Goal: Task Accomplishment & Management: Manage account settings

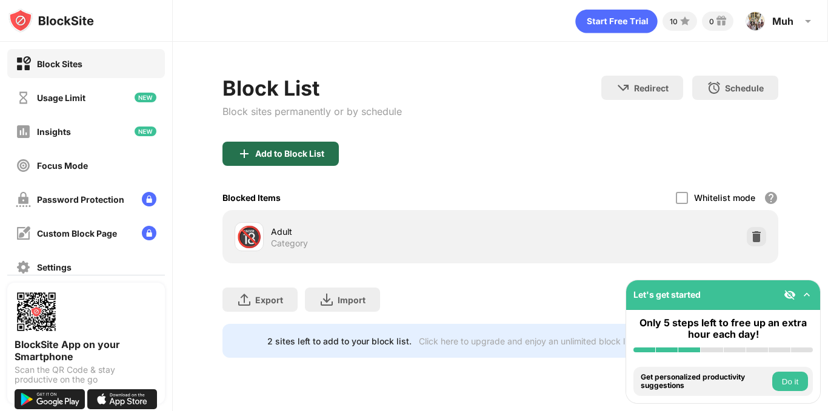
click at [325, 152] on div "Add to Block List" at bounding box center [280, 154] width 116 height 24
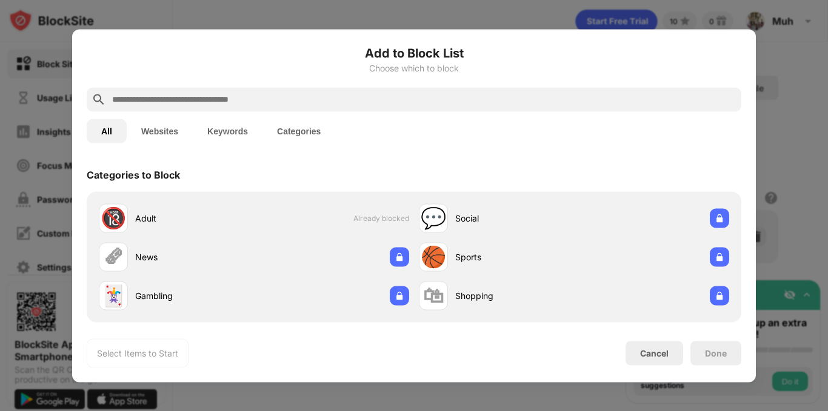
click at [196, 97] on input "text" at bounding box center [423, 99] width 625 height 15
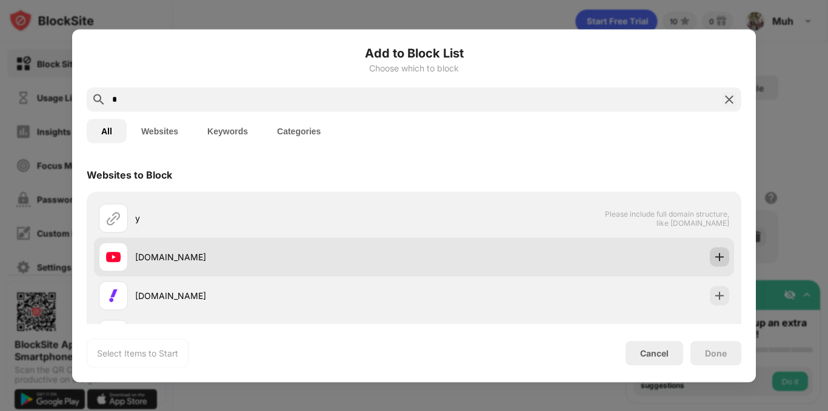
type input "*"
click at [713, 259] on img at bounding box center [719, 257] width 12 height 12
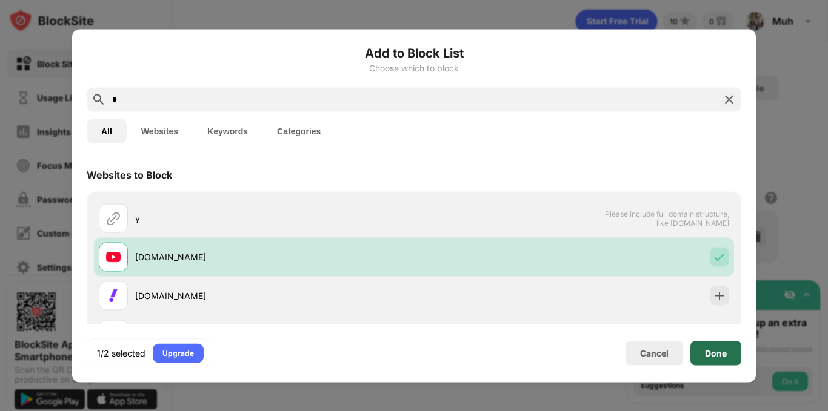
click at [712, 356] on div "Done" at bounding box center [716, 353] width 22 height 10
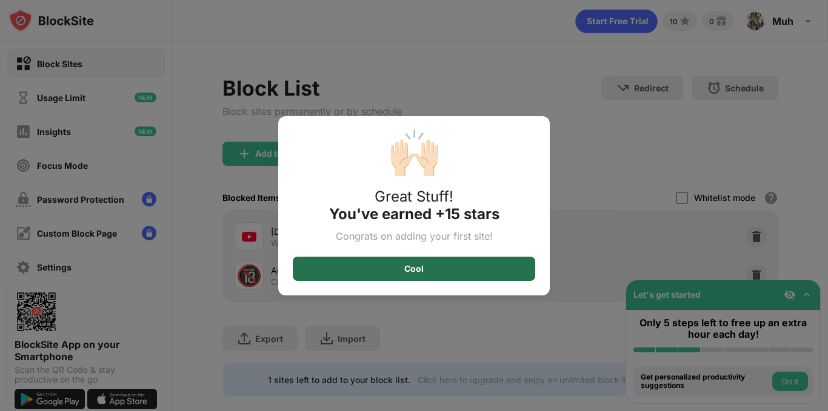
click at [454, 272] on div "Cool" at bounding box center [414, 269] width 242 height 24
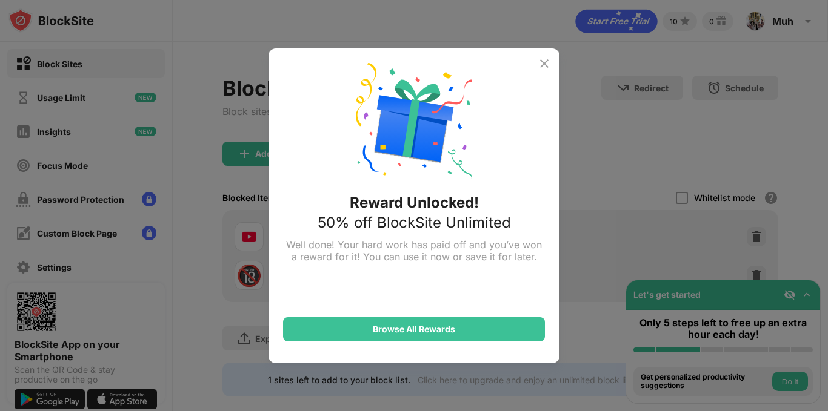
click at [539, 64] on img at bounding box center [544, 63] width 15 height 15
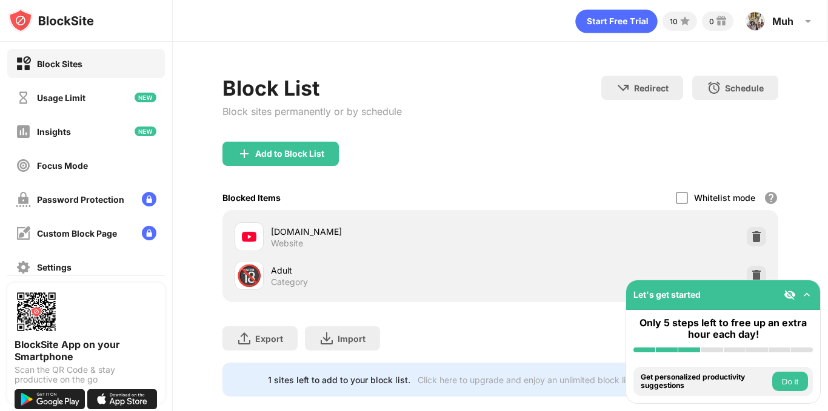
scroll to position [28, 0]
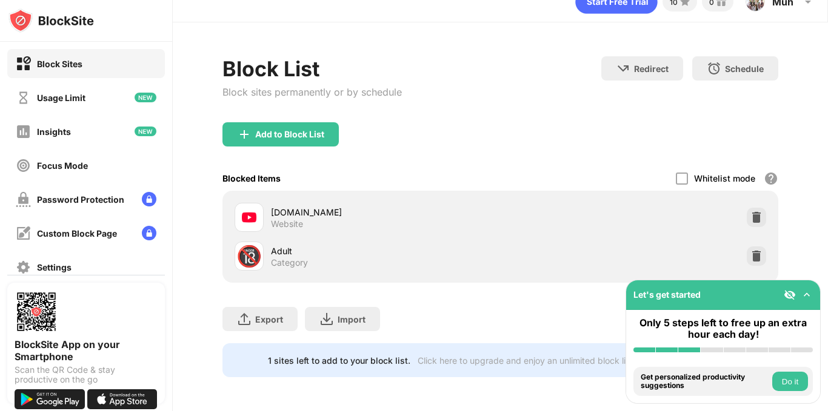
click at [797, 384] on button "Do it" at bounding box center [790, 381] width 36 height 19
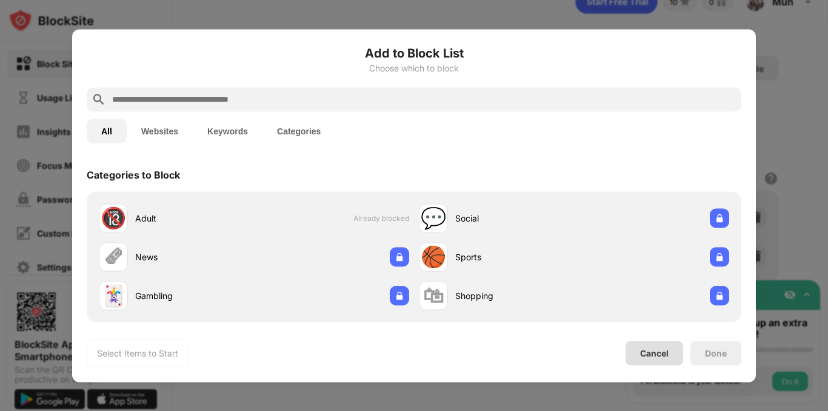
click at [653, 359] on div "Cancel" at bounding box center [654, 353] width 58 height 24
